Goal: Transaction & Acquisition: Purchase product/service

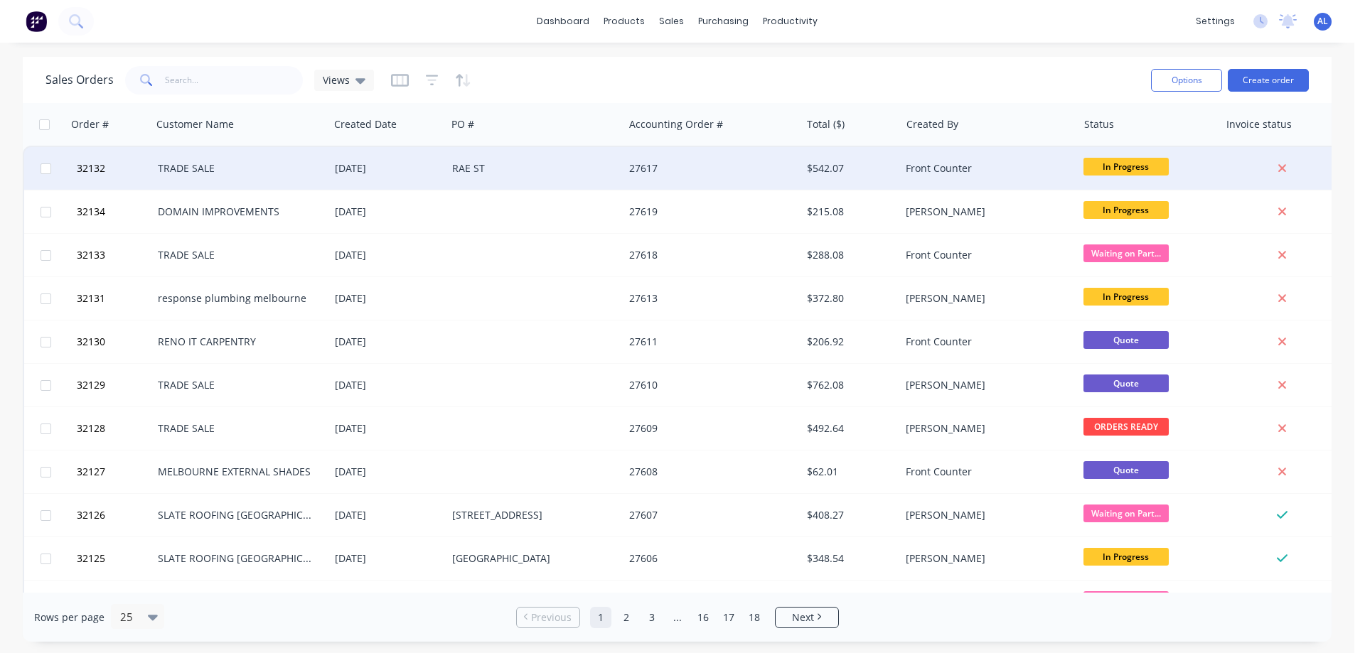
click at [723, 180] on div "27617" at bounding box center [712, 168] width 177 height 43
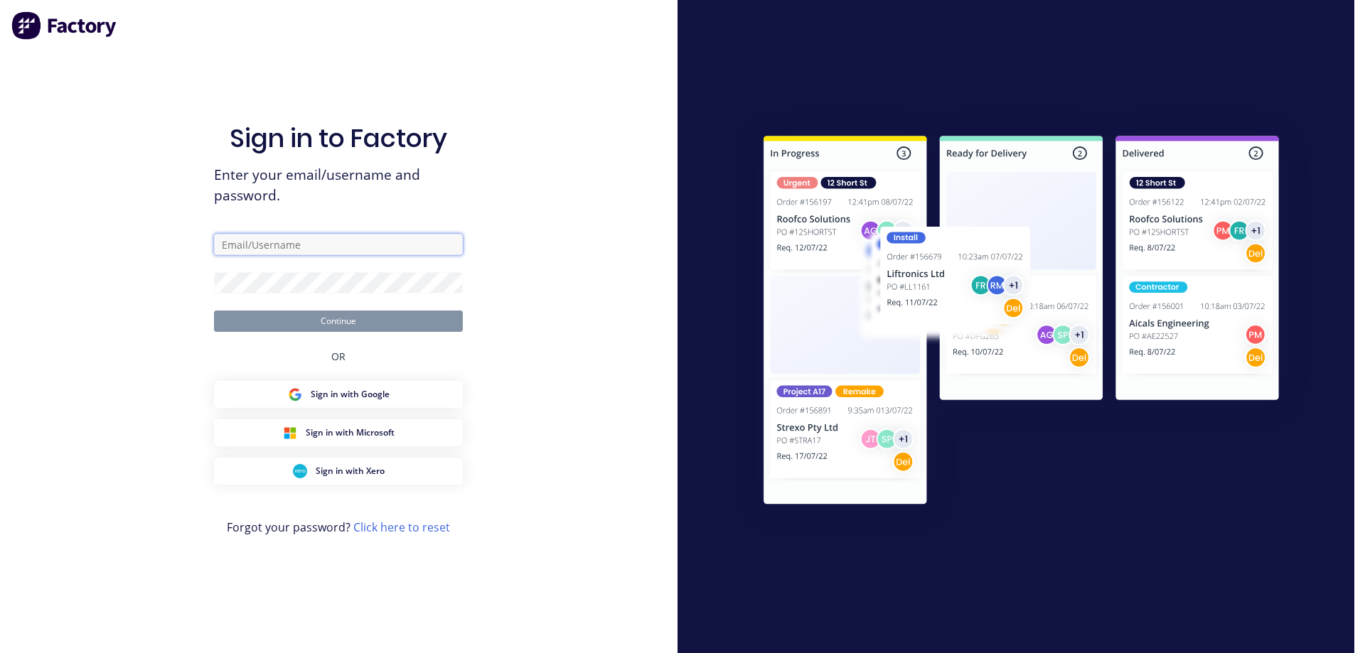
type input "[PERSON_NAME][EMAIL_ADDRESS][DOMAIN_NAME]"
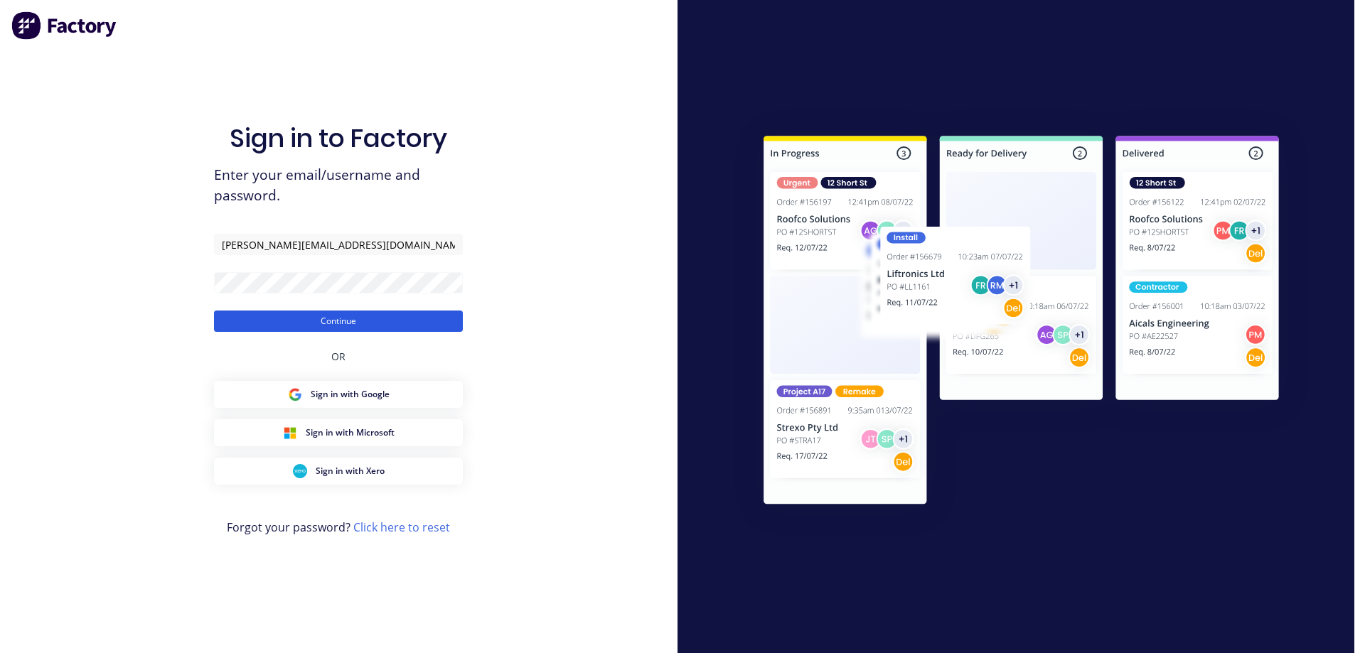
click at [374, 326] on button "Continue" at bounding box center [338, 321] width 249 height 21
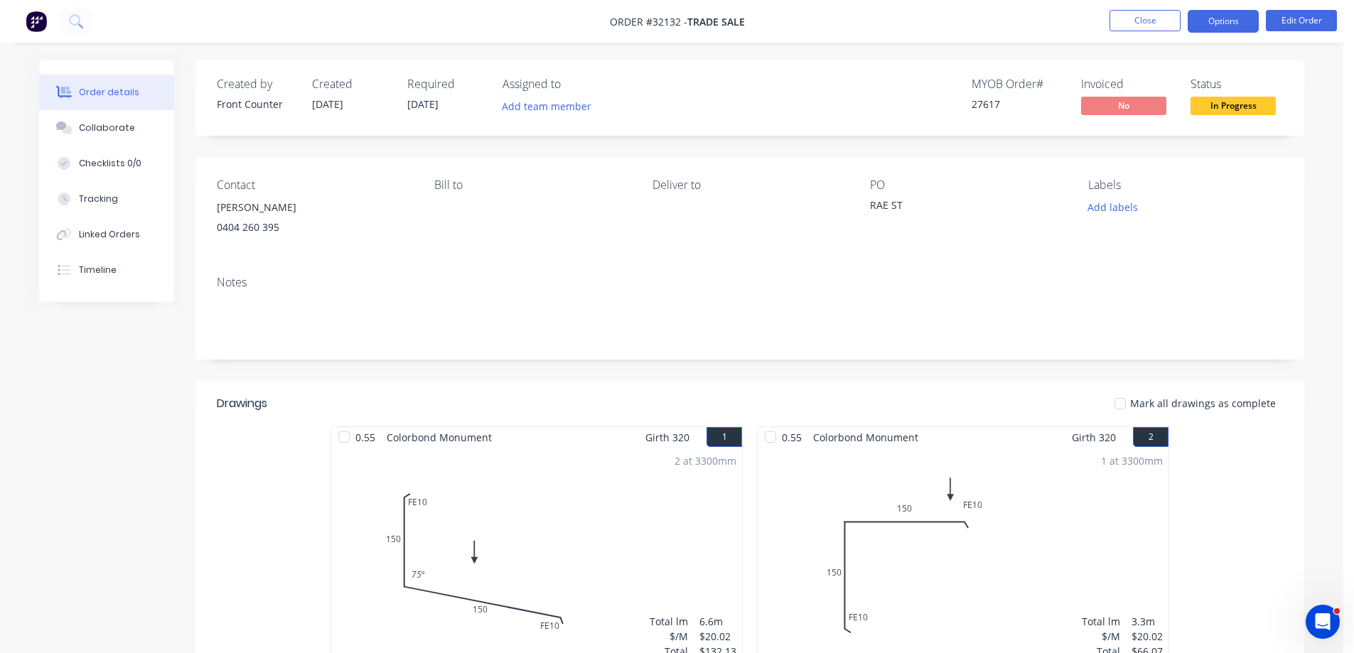
click at [1224, 18] on button "Options" at bounding box center [1223, 21] width 71 height 23
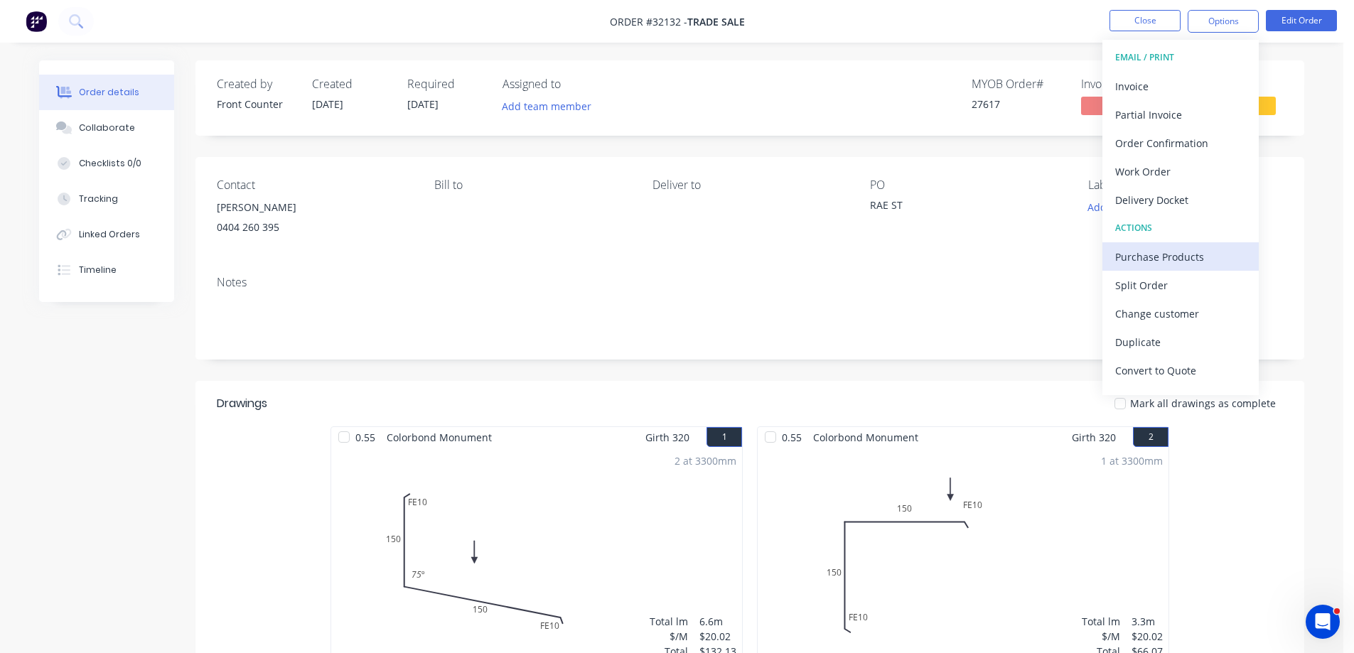
click at [1165, 256] on div "Purchase Products" at bounding box center [1181, 257] width 131 height 21
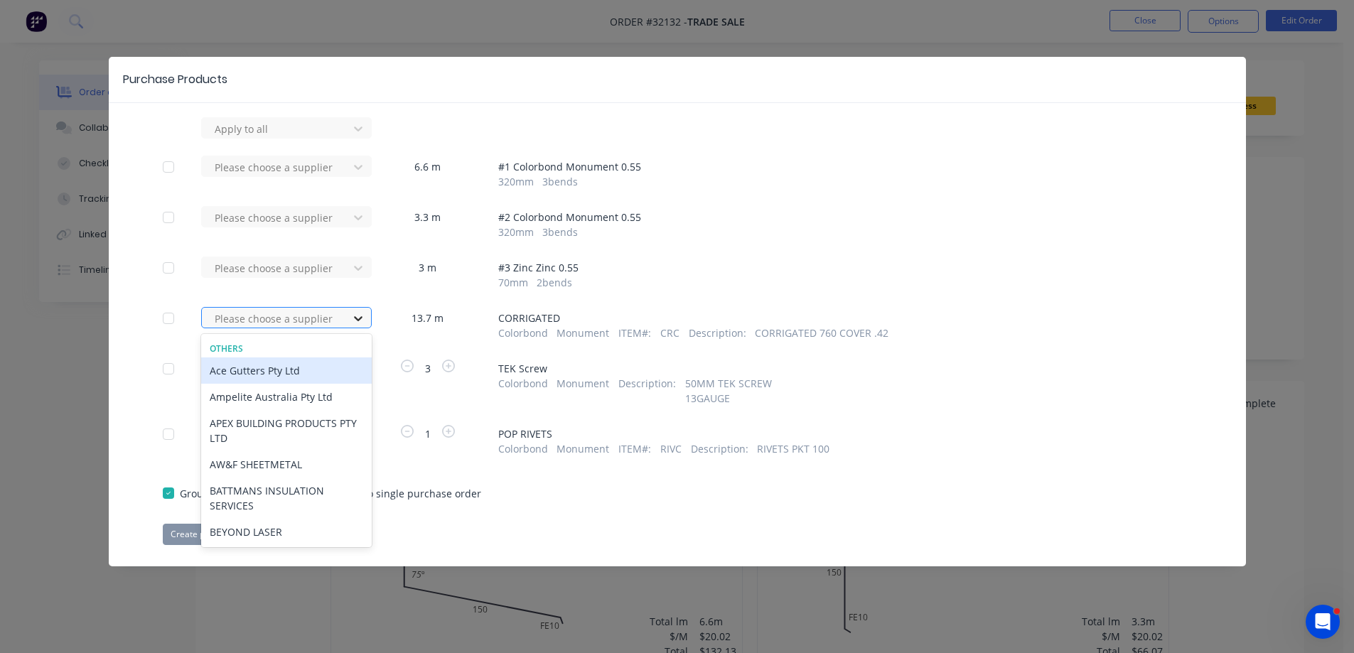
click at [360, 320] on icon at bounding box center [358, 318] width 14 height 14
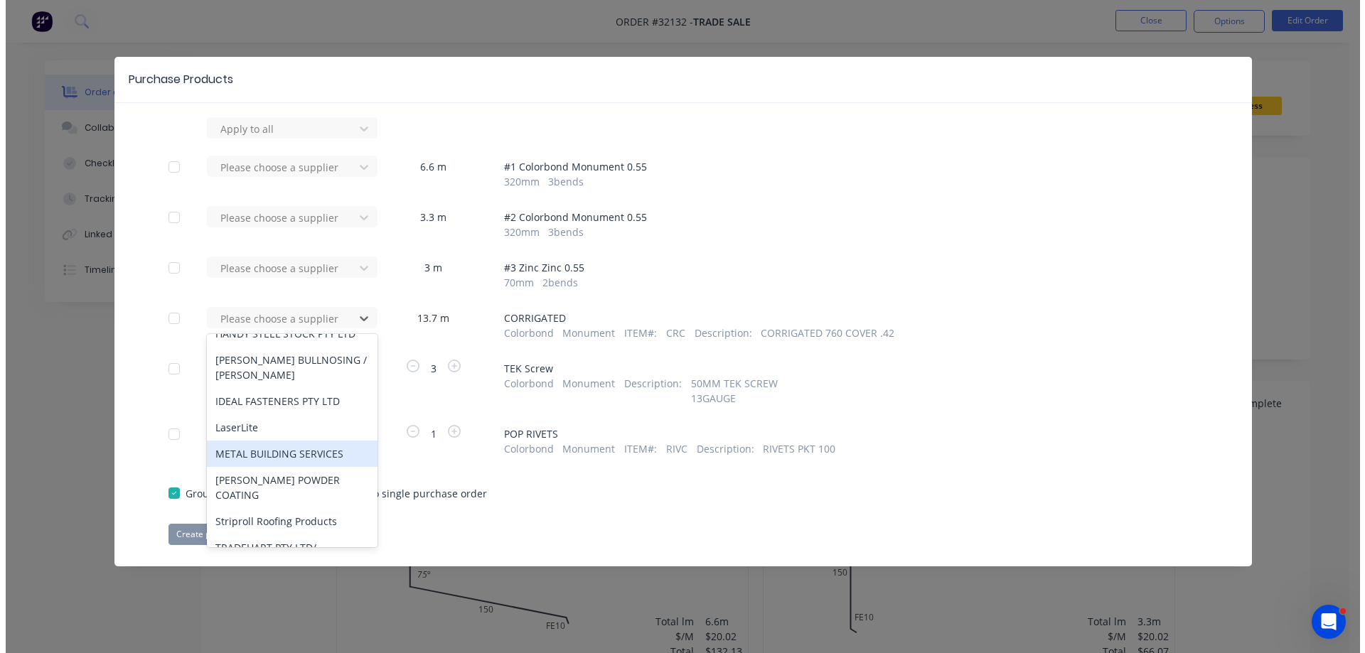
scroll to position [273, 0]
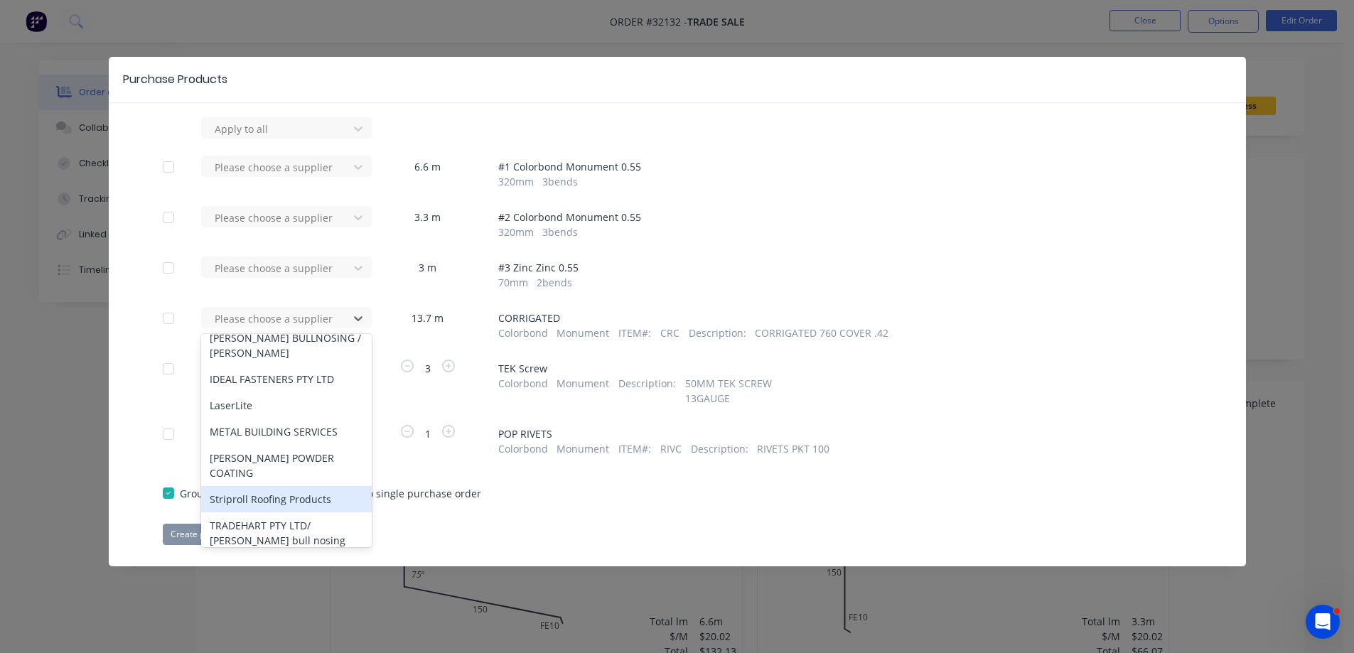
click at [294, 486] on div "Striproll Roofing Products" at bounding box center [286, 499] width 171 height 26
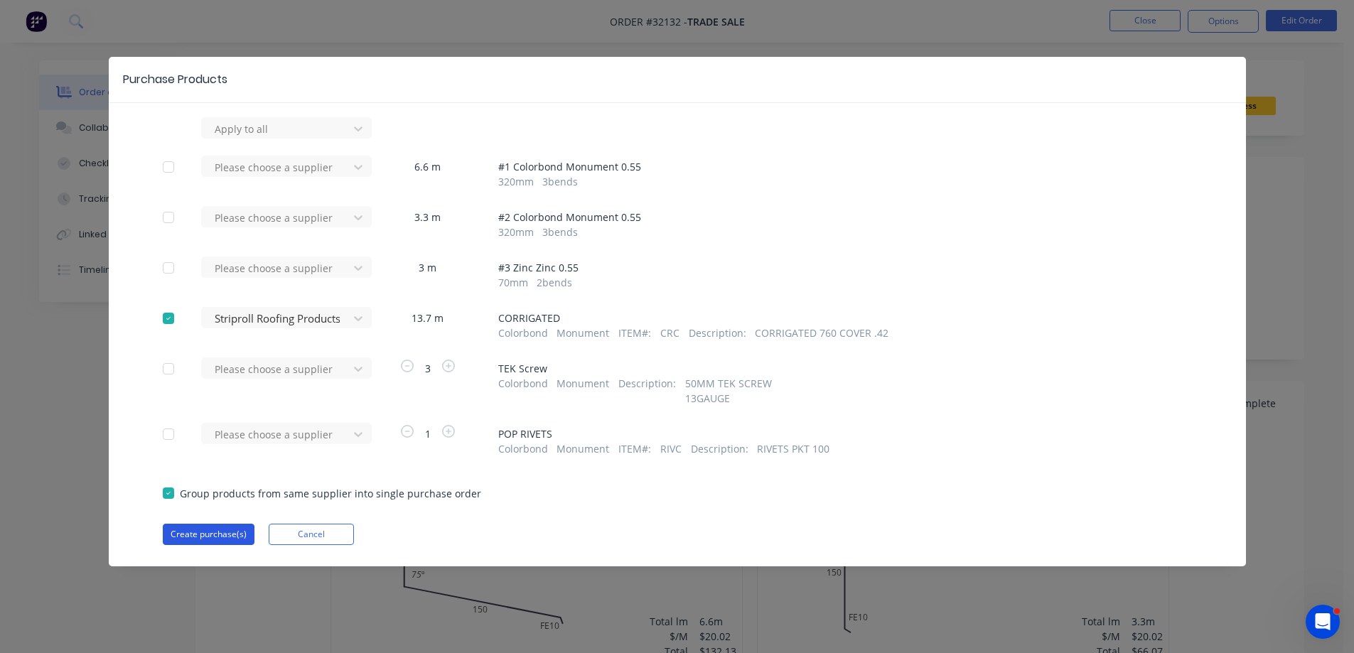
click at [233, 537] on button "Create purchase(s)" at bounding box center [209, 534] width 92 height 21
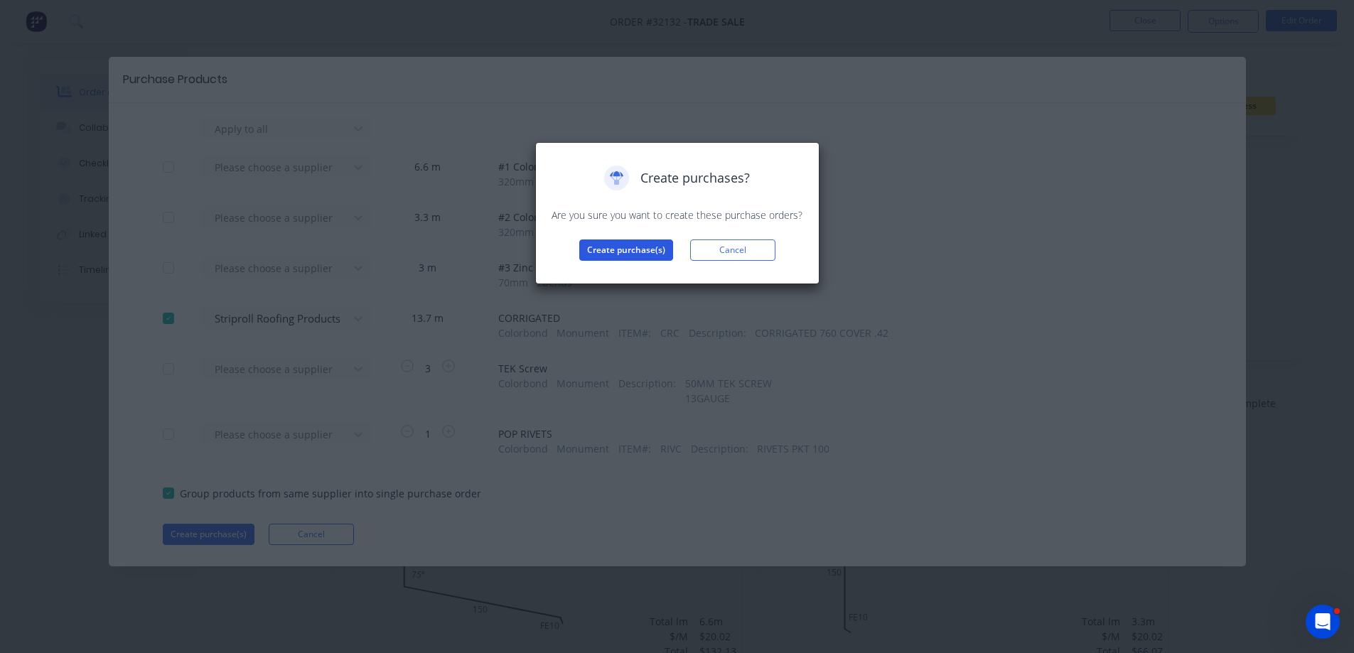
click at [652, 242] on button "Create purchase(s)" at bounding box center [626, 250] width 94 height 21
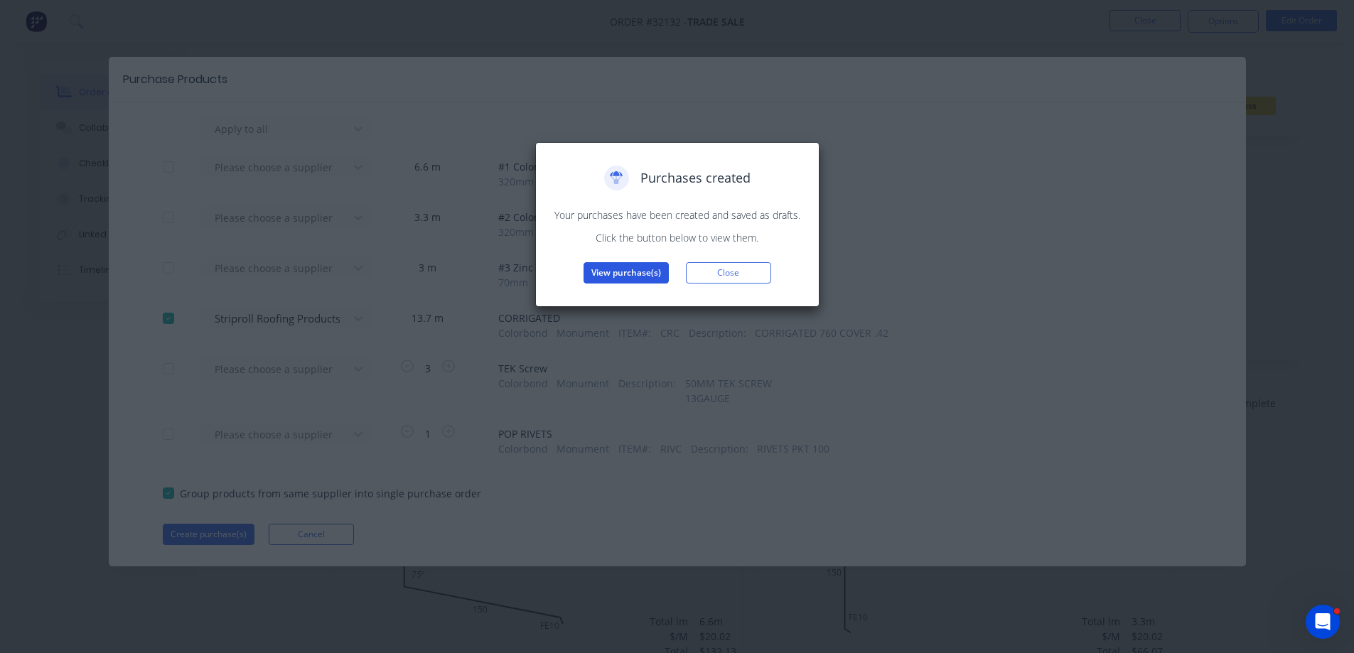
click at [636, 275] on button "View purchase(s)" at bounding box center [626, 272] width 85 height 21
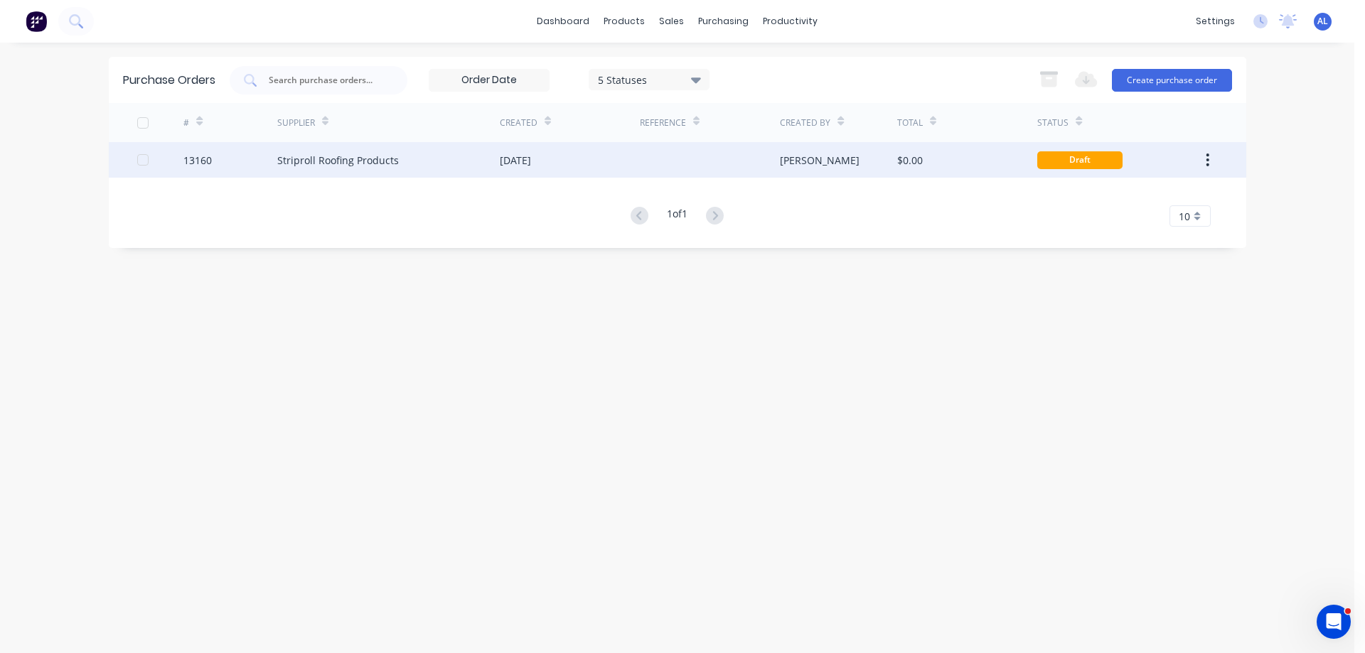
click at [953, 164] on div "$0.00" at bounding box center [967, 160] width 140 height 36
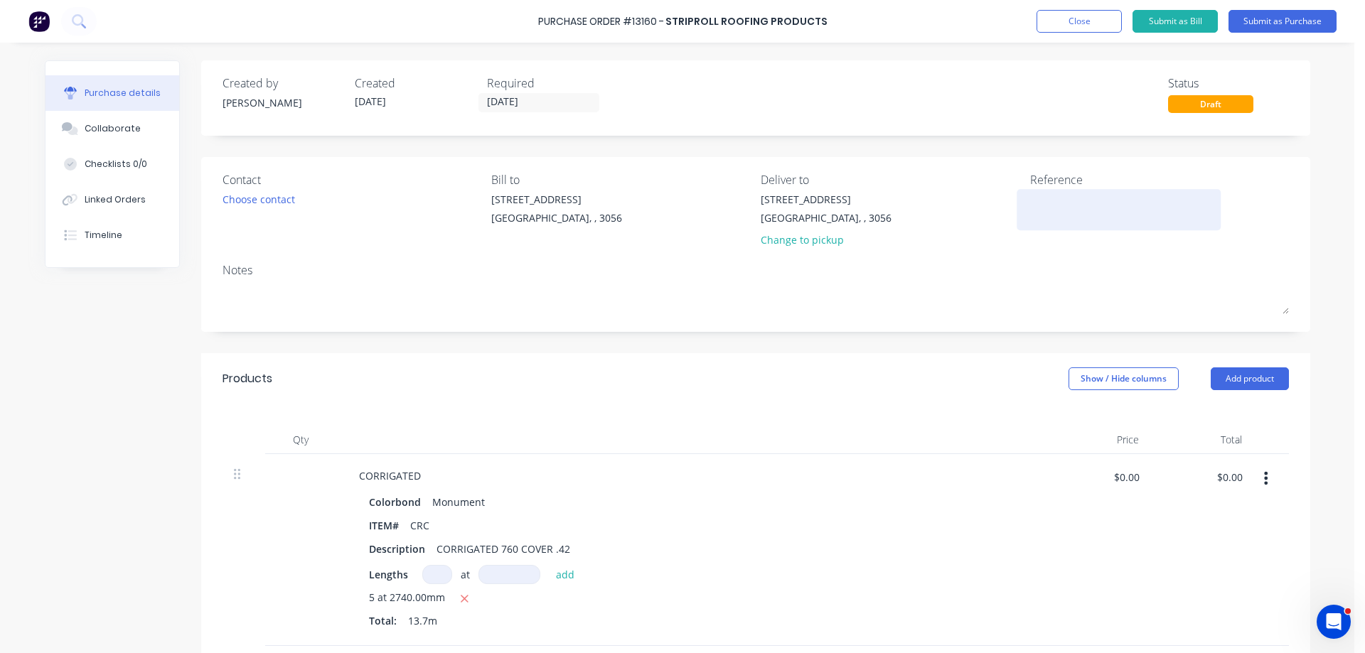
click at [1045, 199] on textarea at bounding box center [1119, 208] width 178 height 32
type textarea "27"
type textarea "x"
type textarea "27617"
type textarea "x"
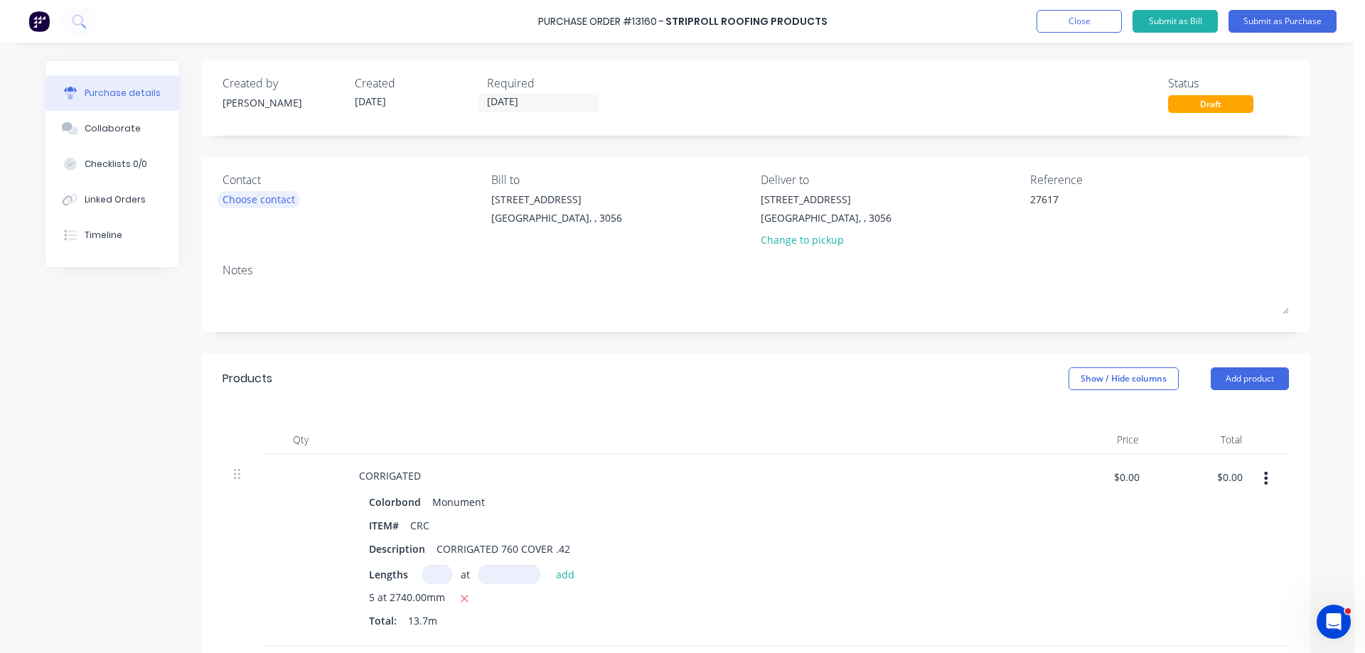
type textarea "27617"
click at [279, 193] on div "Choose contact" at bounding box center [259, 199] width 73 height 15
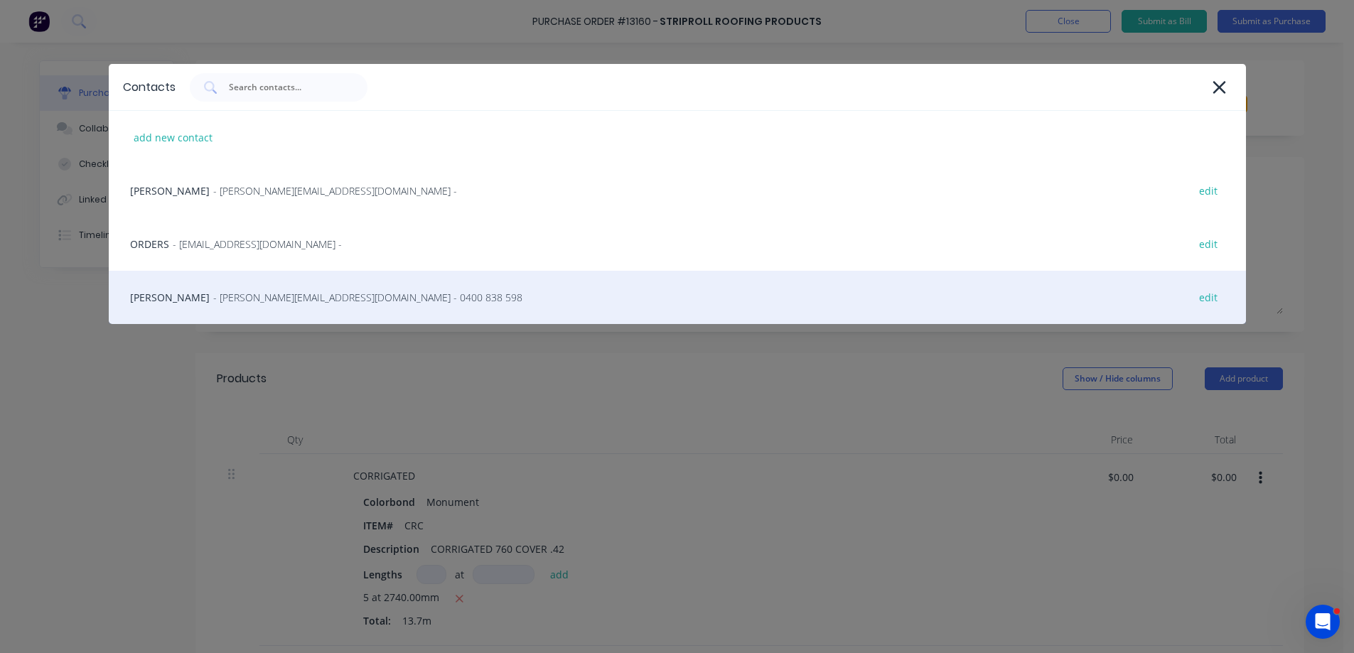
click at [233, 304] on span "- [PERSON_NAME][EMAIL_ADDRESS][DOMAIN_NAME] - 0400 838 598" at bounding box center [367, 297] width 309 height 15
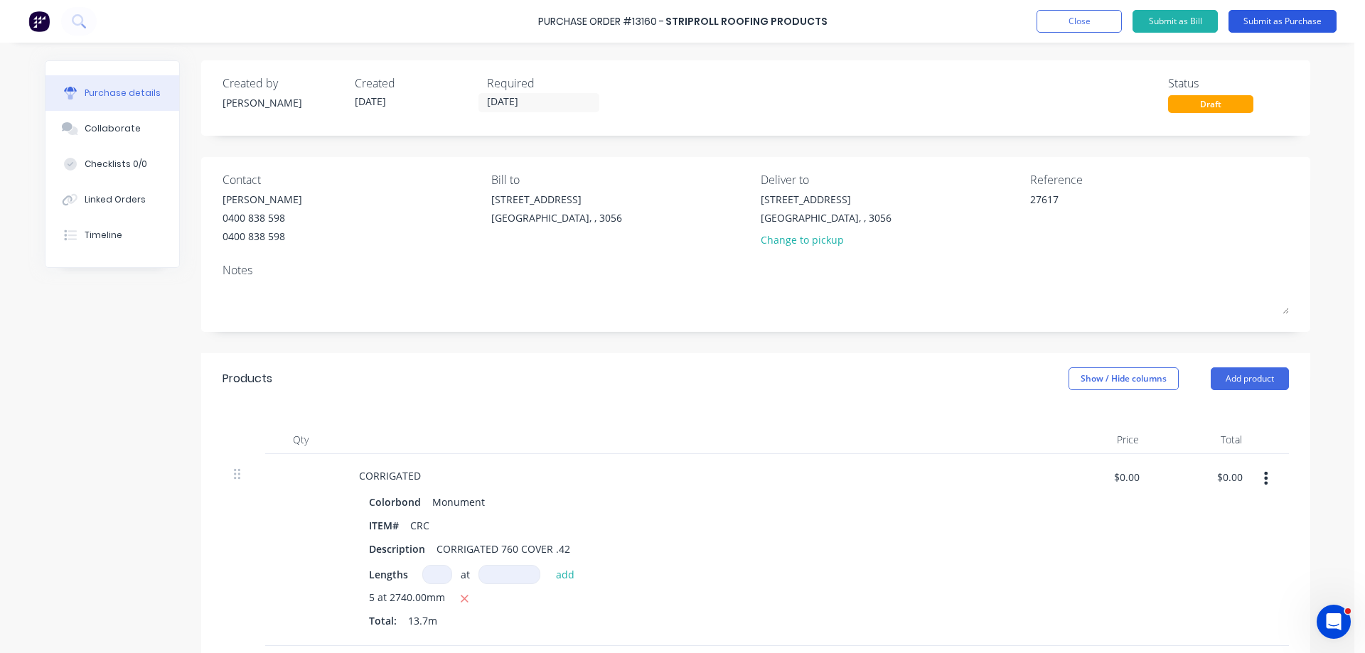
click at [1282, 23] on button "Submit as Purchase" at bounding box center [1283, 21] width 108 height 23
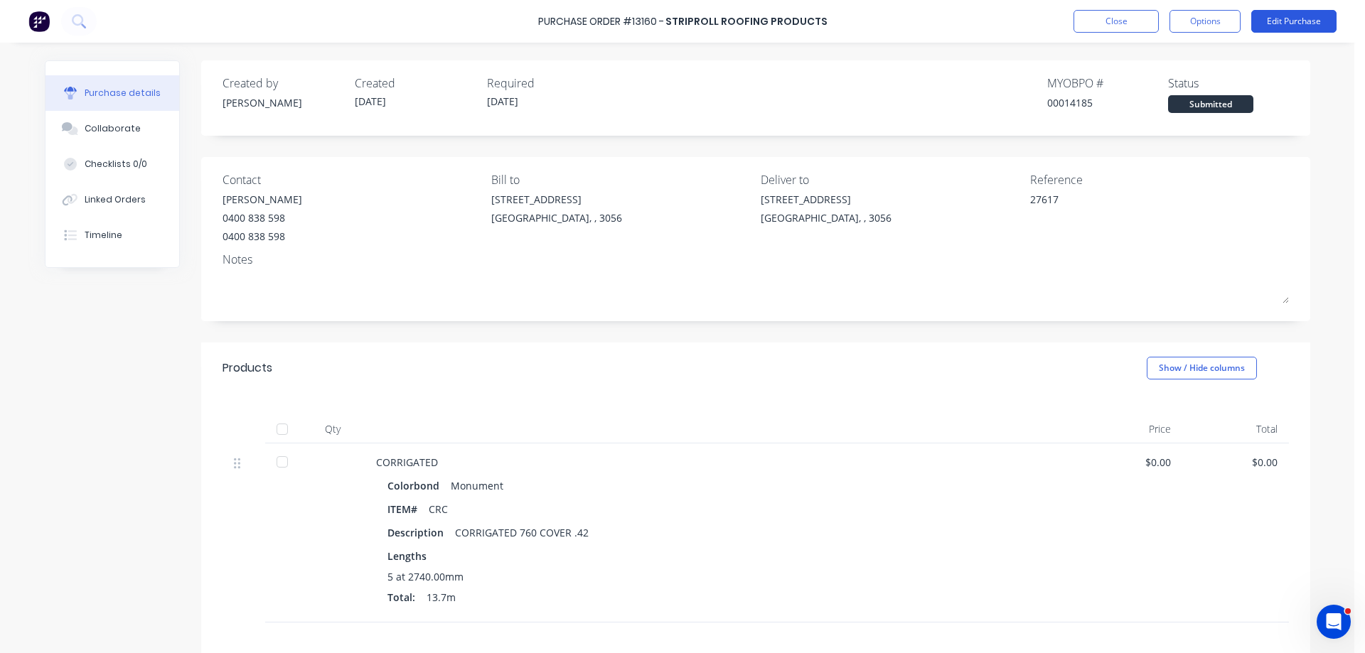
click at [1264, 19] on button "Edit Purchase" at bounding box center [1293, 21] width 85 height 23
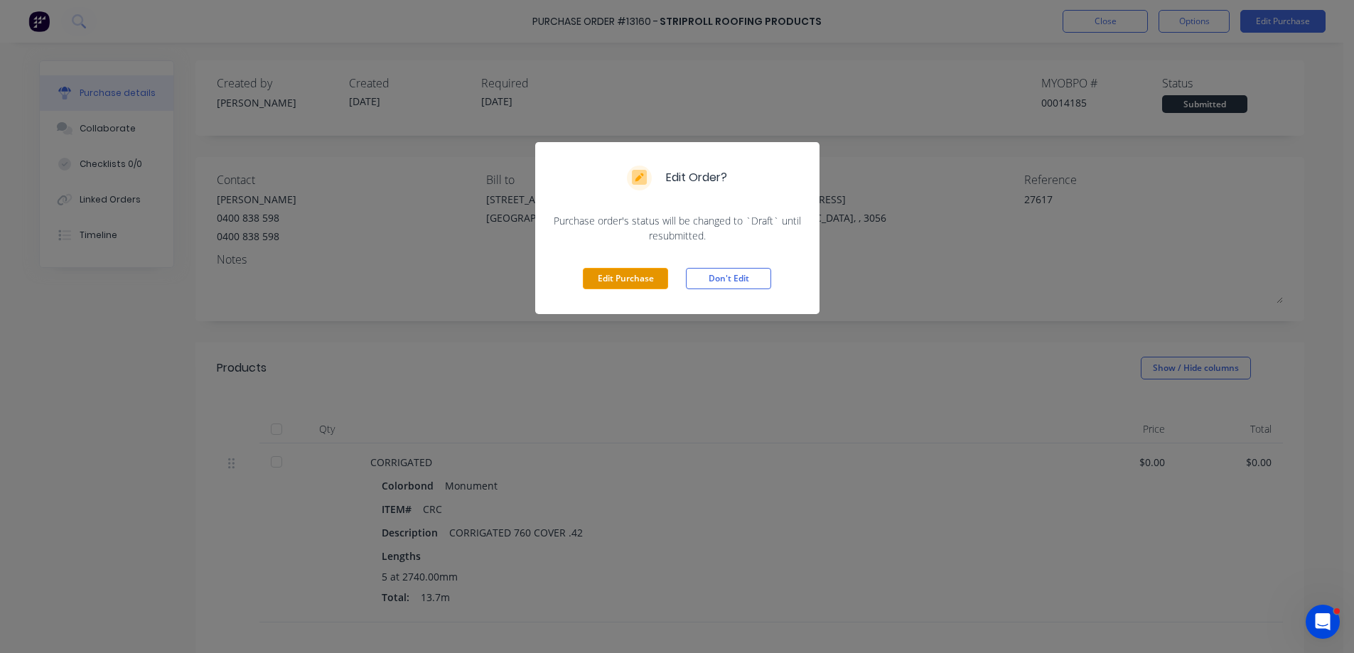
click at [646, 272] on button "Edit Purchase" at bounding box center [625, 278] width 85 height 21
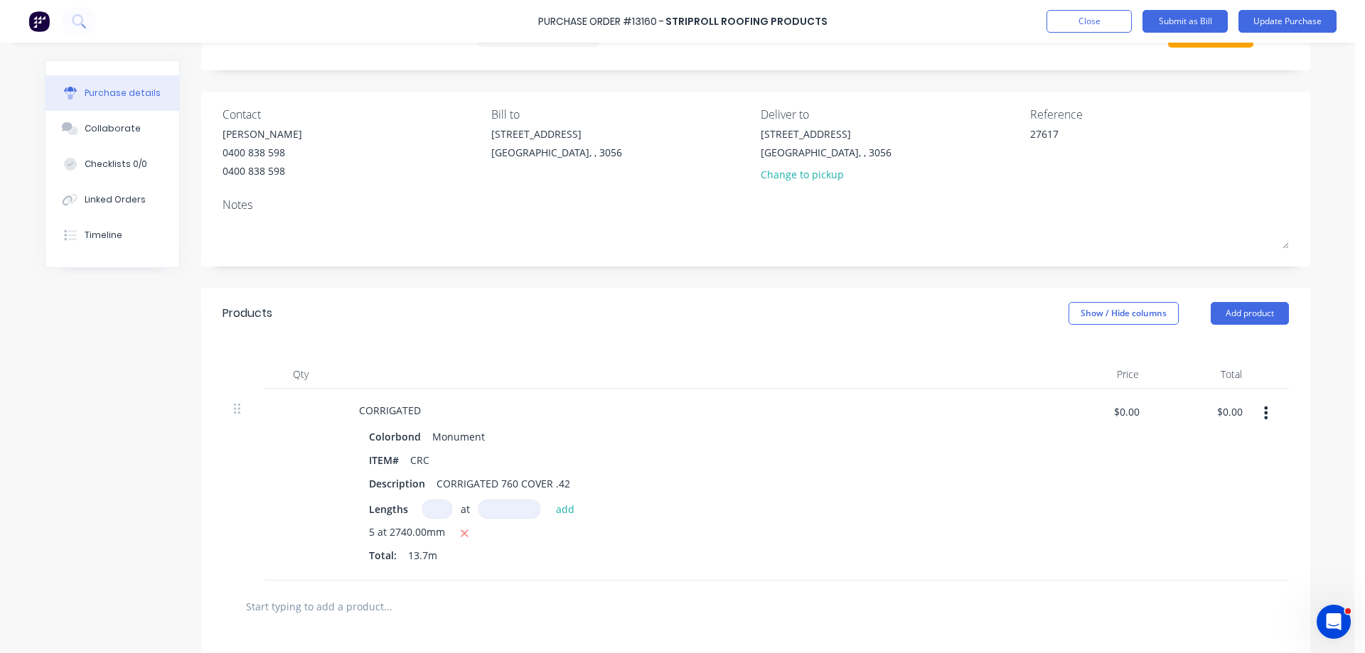
scroll to position [213, 0]
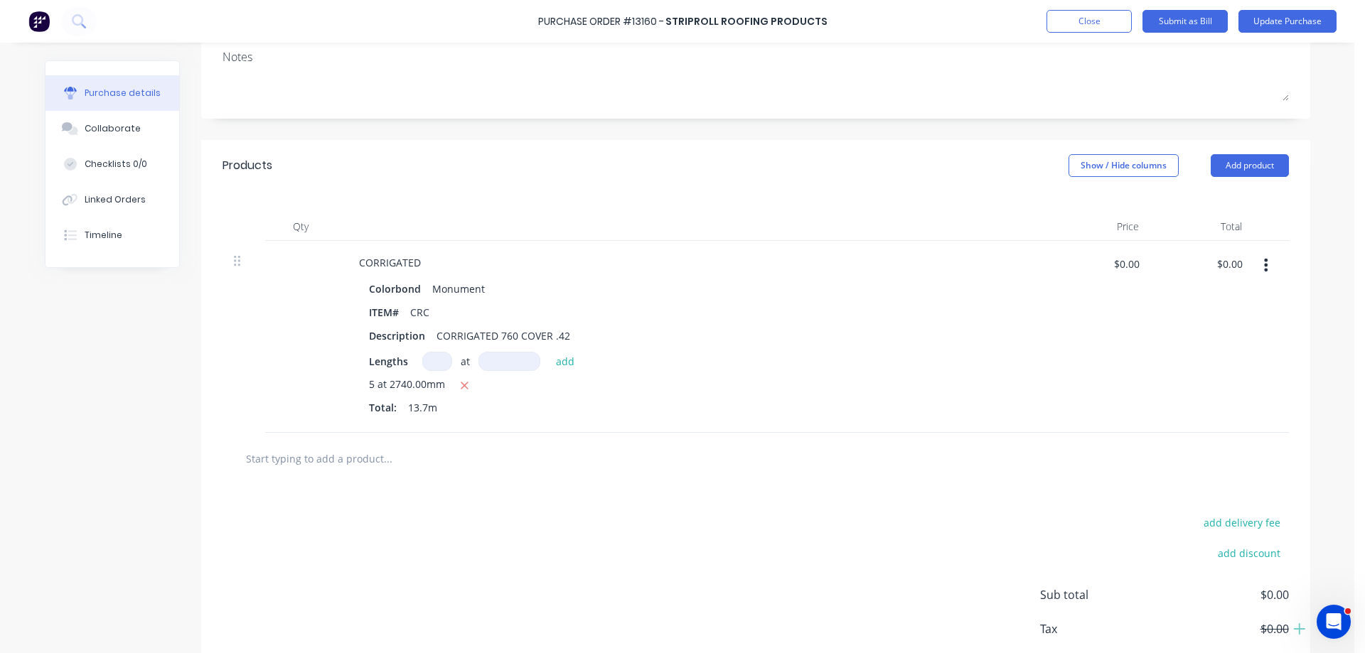
click at [415, 387] on span "5 at 2740.00mm" at bounding box center [407, 386] width 76 height 18
click at [439, 388] on div "5 at 2740.00mm" at bounding box center [692, 386] width 646 height 18
click at [464, 387] on button "button" at bounding box center [465, 386] width 18 height 18
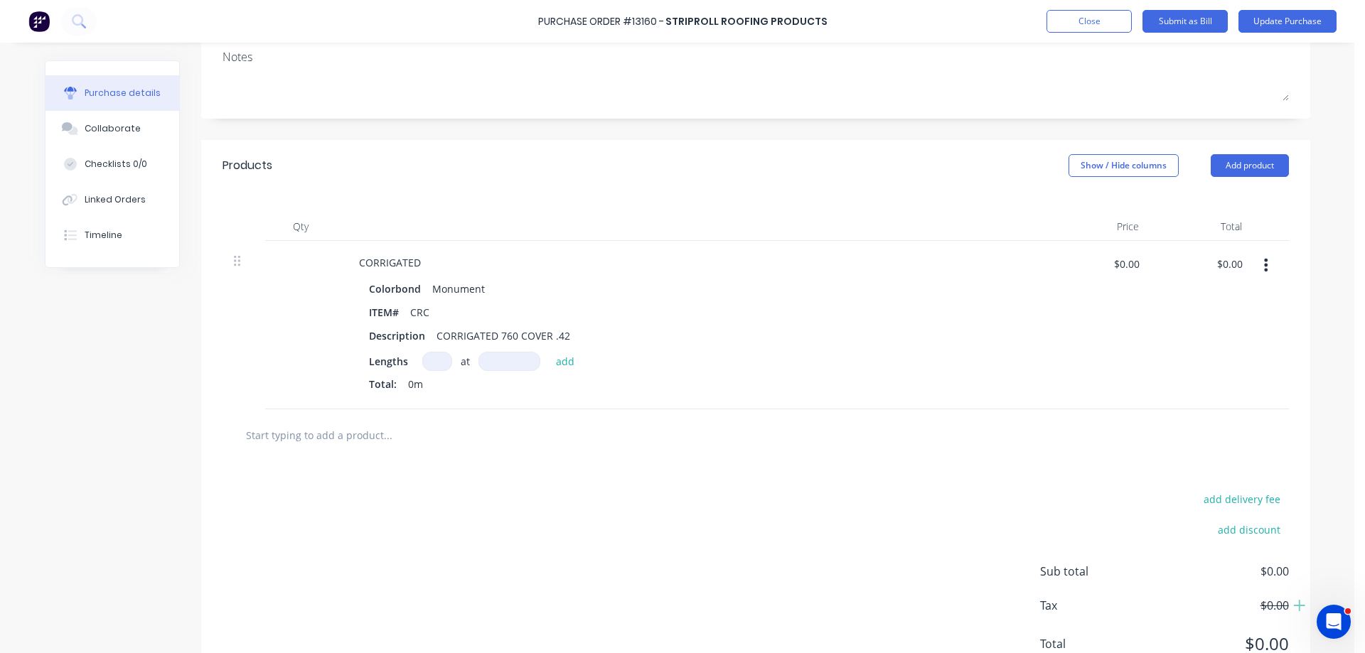
drag, startPoint x: 437, startPoint y: 357, endPoint x: 419, endPoint y: 427, distance: 71.9
click at [429, 379] on div "Lengths at add Total: 0m" at bounding box center [692, 375] width 646 height 46
type textarea "x"
type input "5"
type textarea "x"
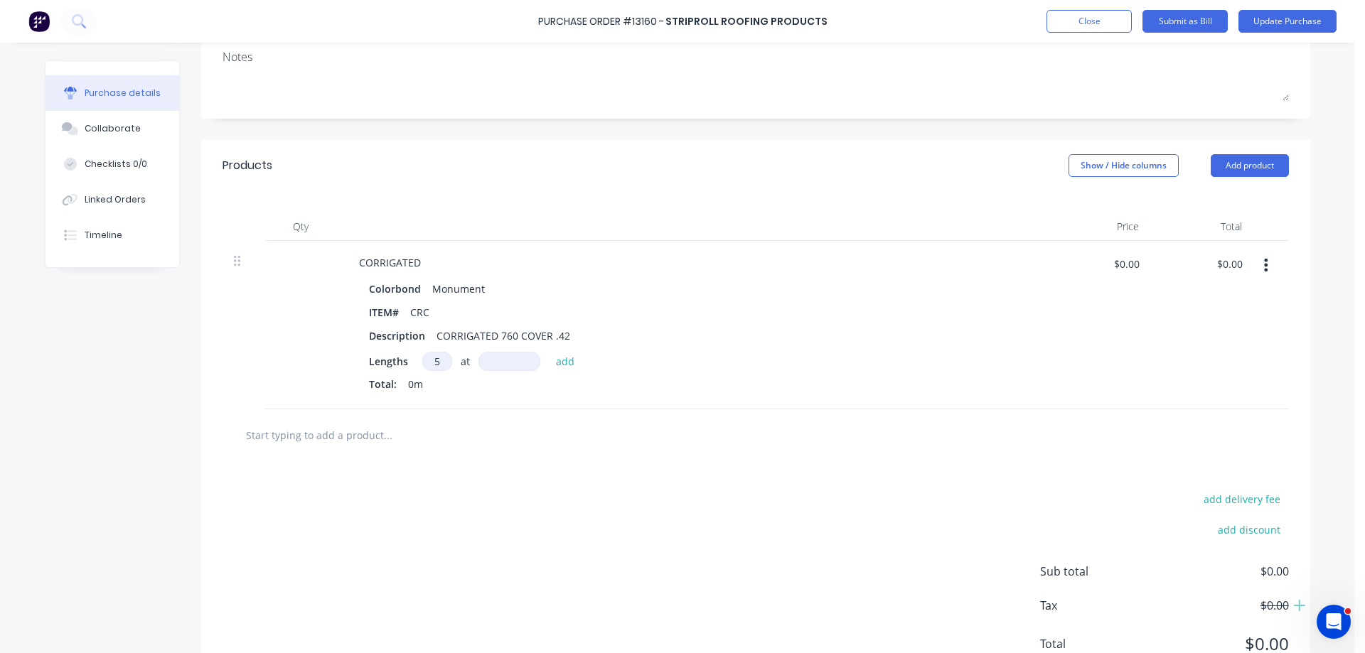
type input "5"
type textarea "x"
type input "2"
type textarea "x"
type input "27"
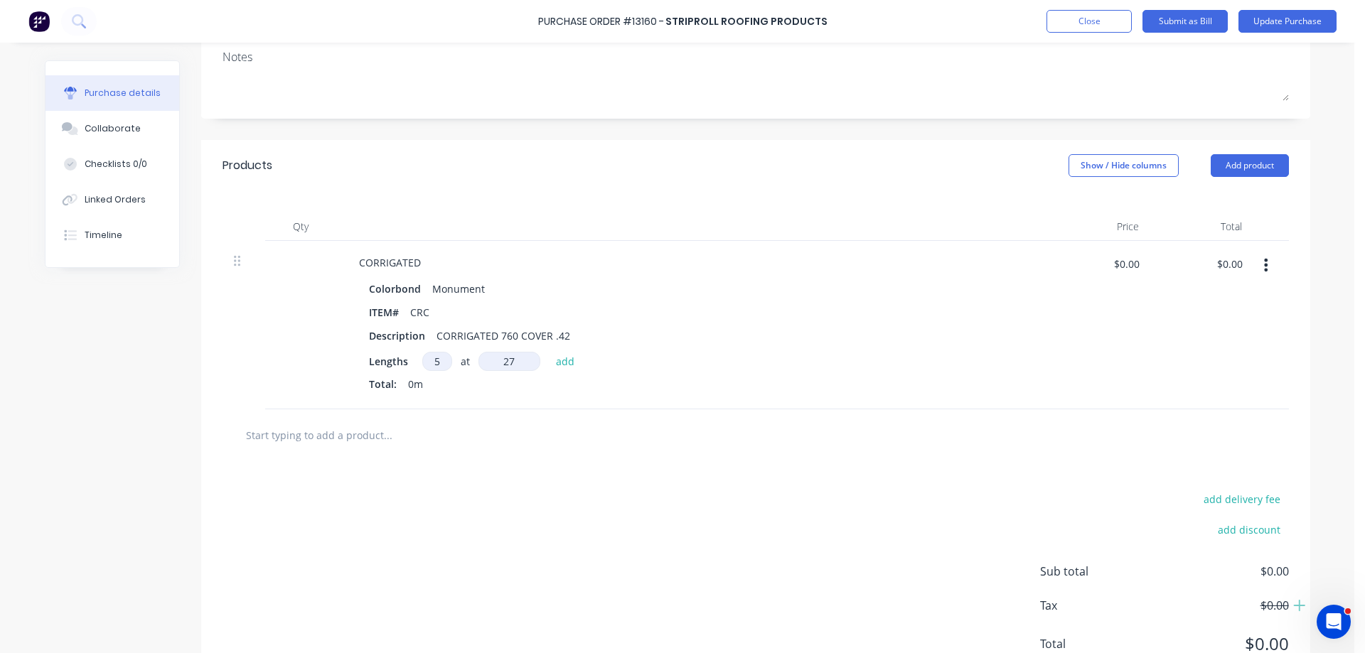
type textarea "x"
type input "270"
type textarea "x"
type input "27"
type textarea "x"
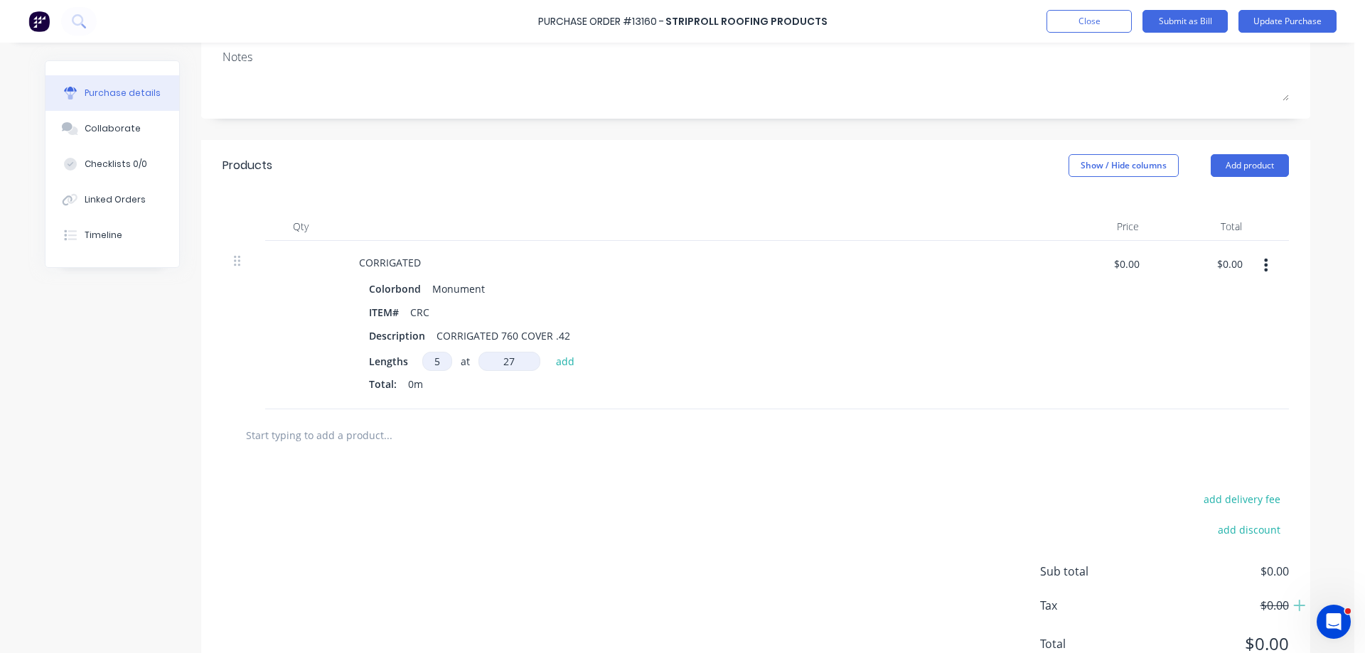
type input "274"
type textarea "x"
type input "2740"
type textarea "x"
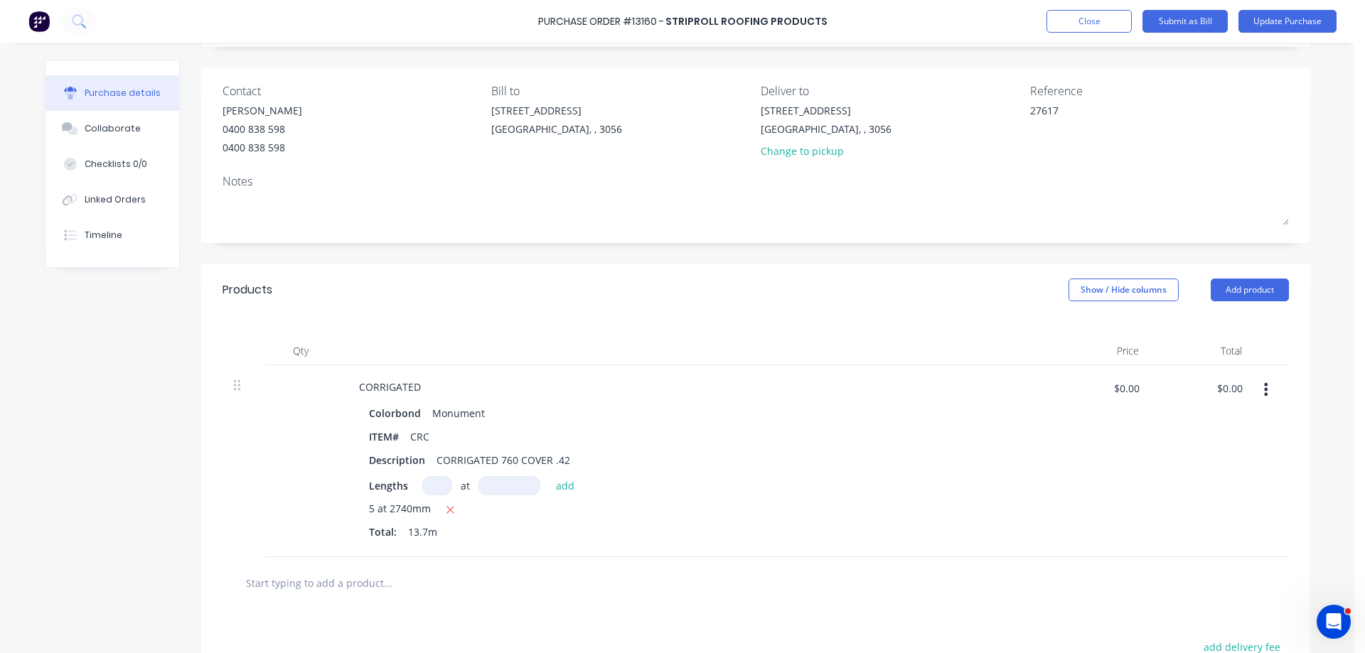
scroll to position [0, 0]
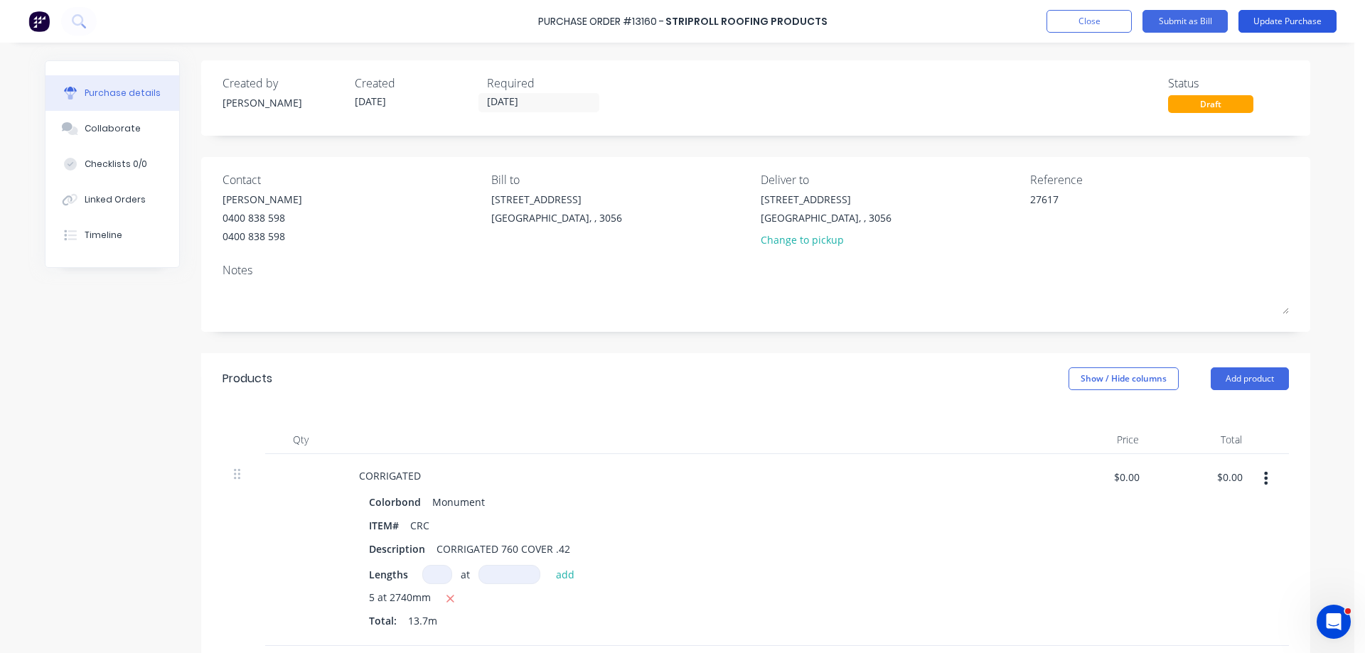
click at [1296, 18] on button "Update Purchase" at bounding box center [1288, 21] width 98 height 23
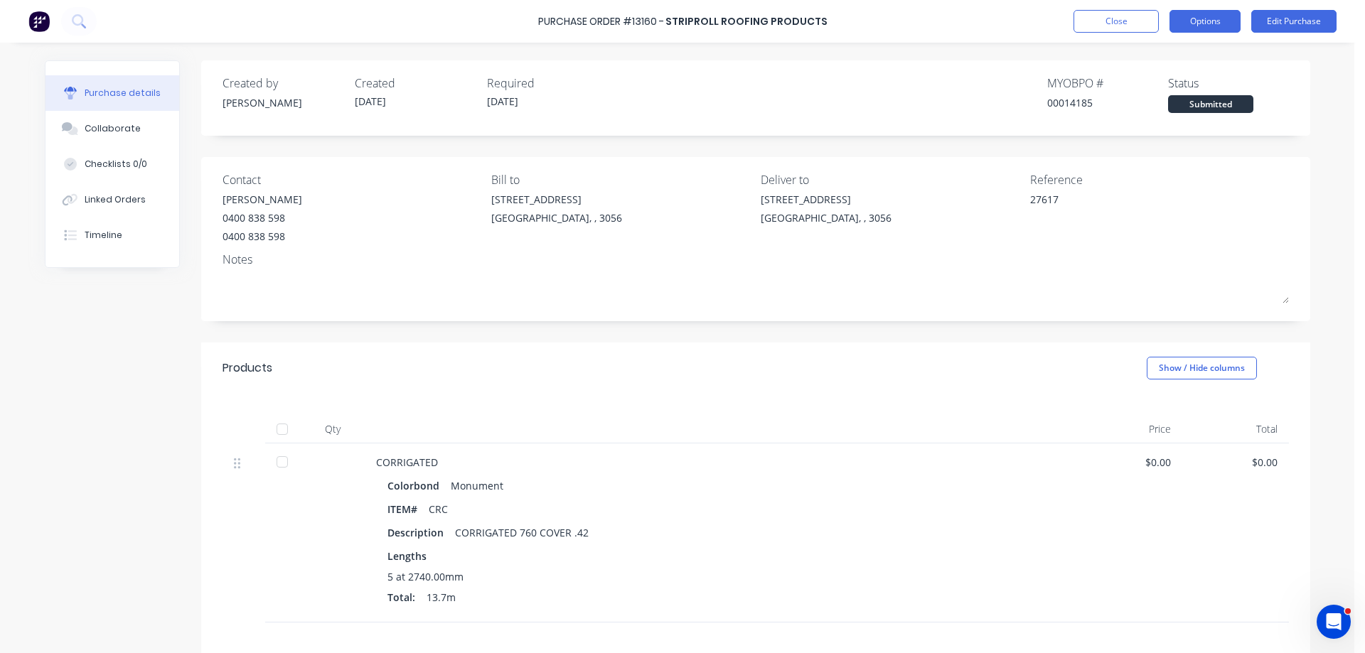
click at [1205, 21] on button "Options" at bounding box center [1205, 21] width 71 height 23
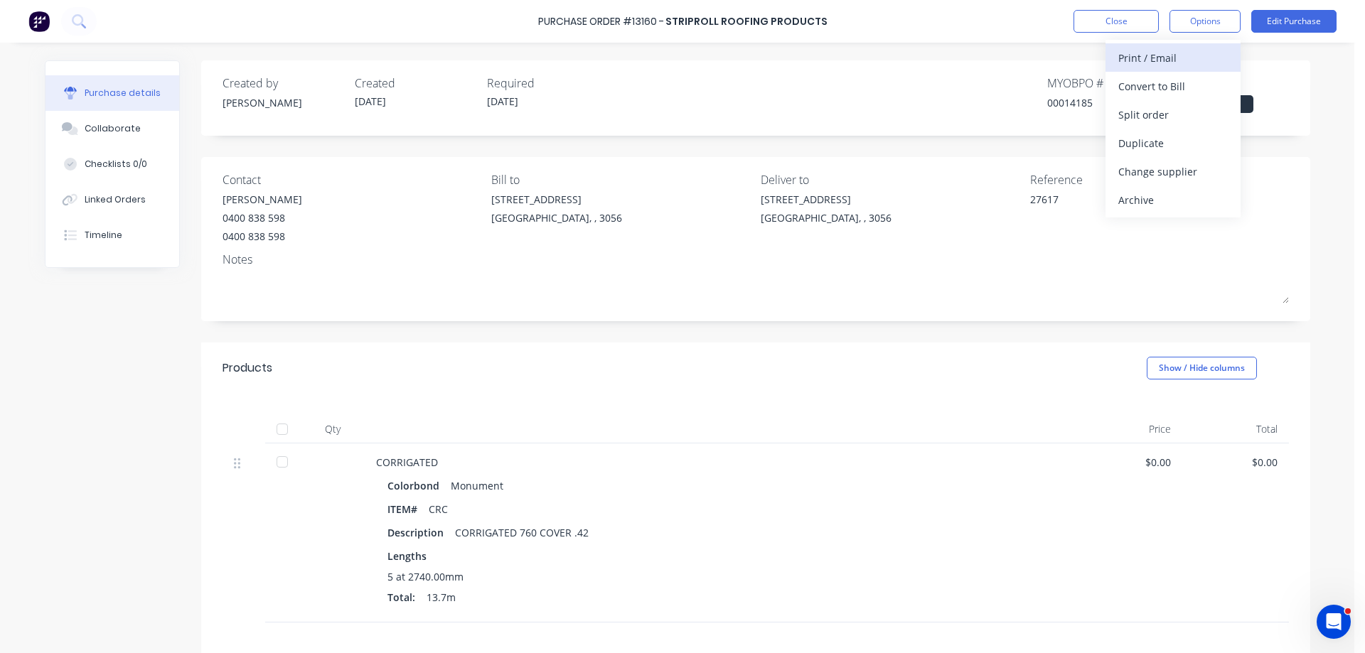
click at [1167, 55] on div "Print / Email" at bounding box center [1172, 58] width 109 height 21
click at [1165, 111] on div "Without pricing" at bounding box center [1172, 115] width 109 height 21
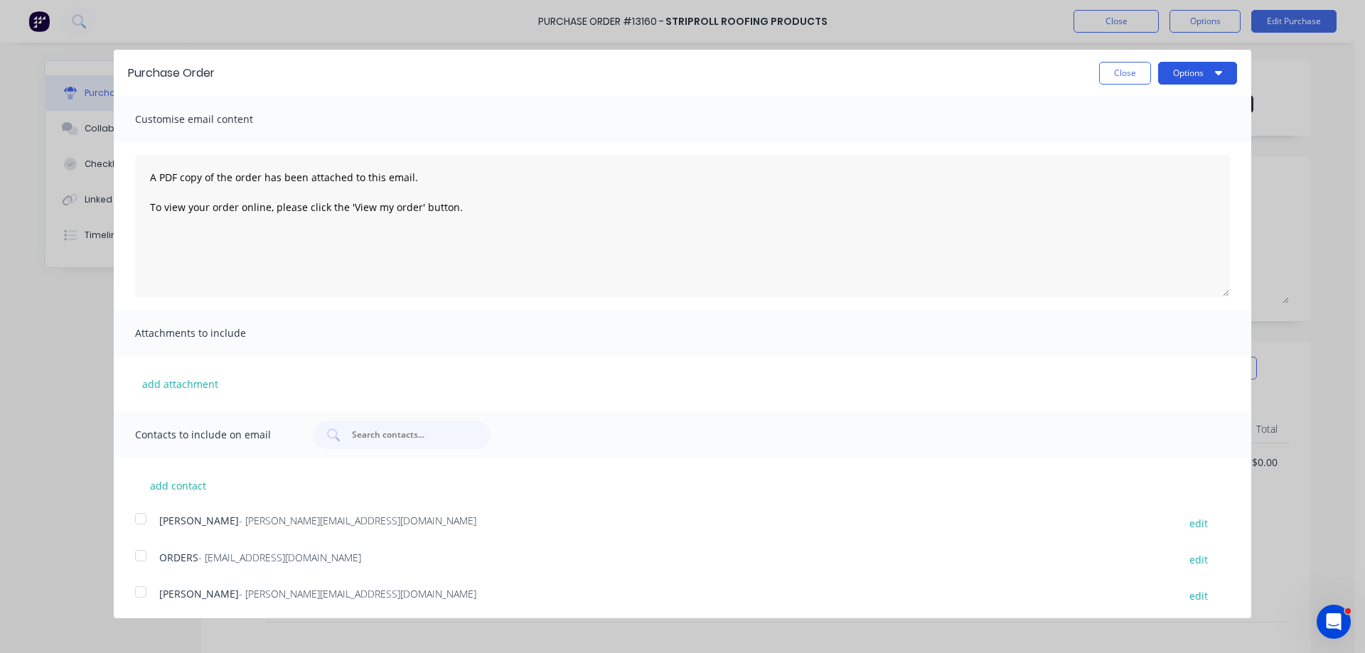
click at [1184, 82] on button "Options" at bounding box center [1197, 73] width 79 height 23
click at [1169, 107] on div "Print" at bounding box center [1169, 109] width 109 height 21
click at [145, 592] on div at bounding box center [141, 592] width 28 height 28
click at [1201, 70] on button "Options" at bounding box center [1197, 73] width 79 height 23
click at [1154, 145] on div "Email" at bounding box center [1169, 137] width 109 height 21
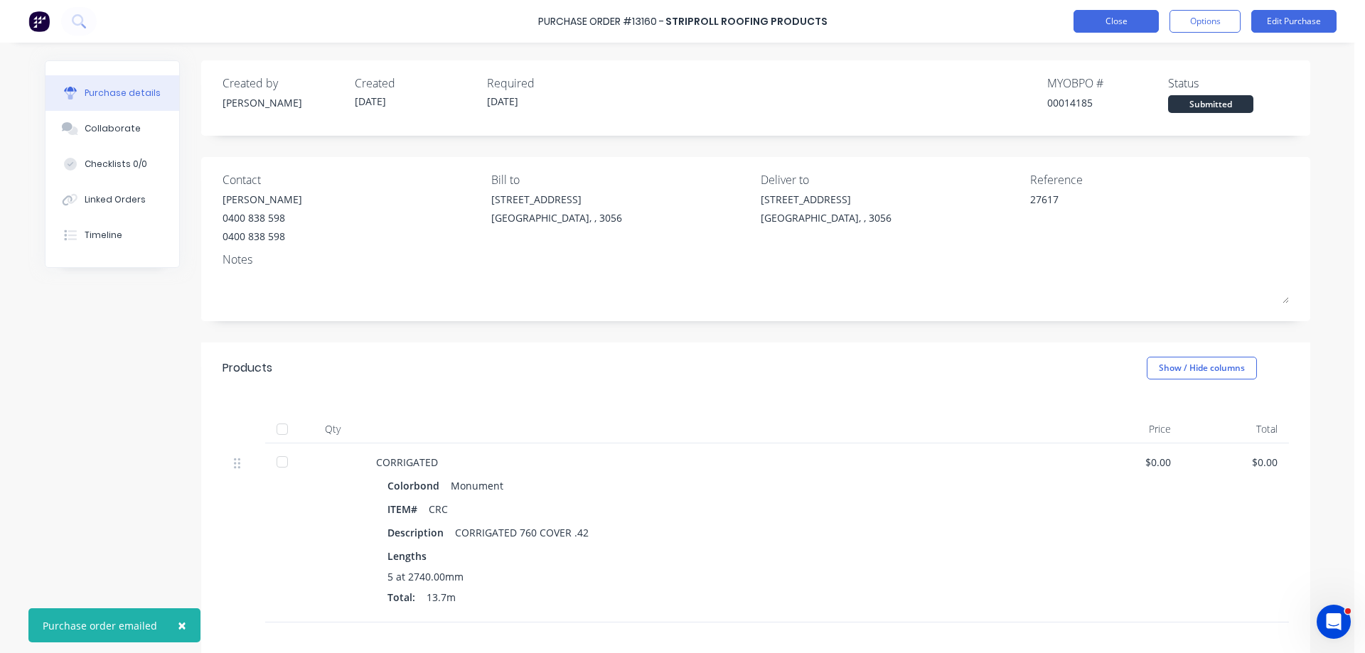
type textarea "x"
click at [1121, 22] on button "Close" at bounding box center [1116, 21] width 85 height 23
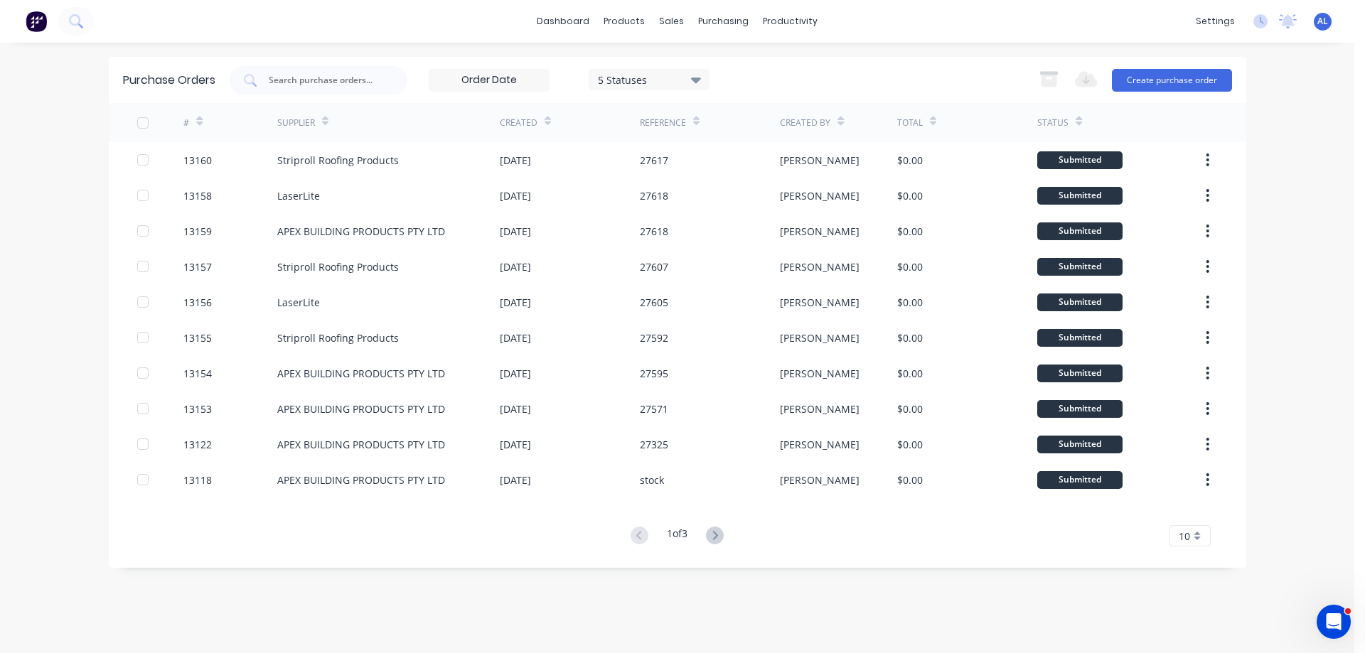
click at [40, 24] on img at bounding box center [36, 21] width 21 height 21
